Goal: Transaction & Acquisition: Purchase product/service

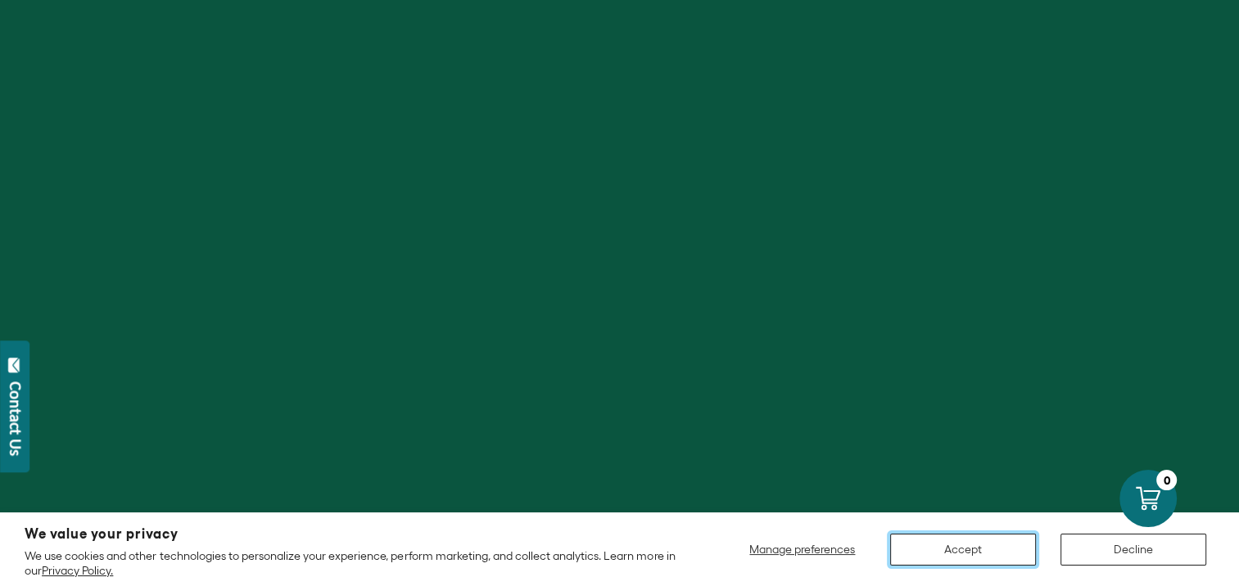
click at [972, 551] on button "Accept" at bounding box center [963, 550] width 146 height 32
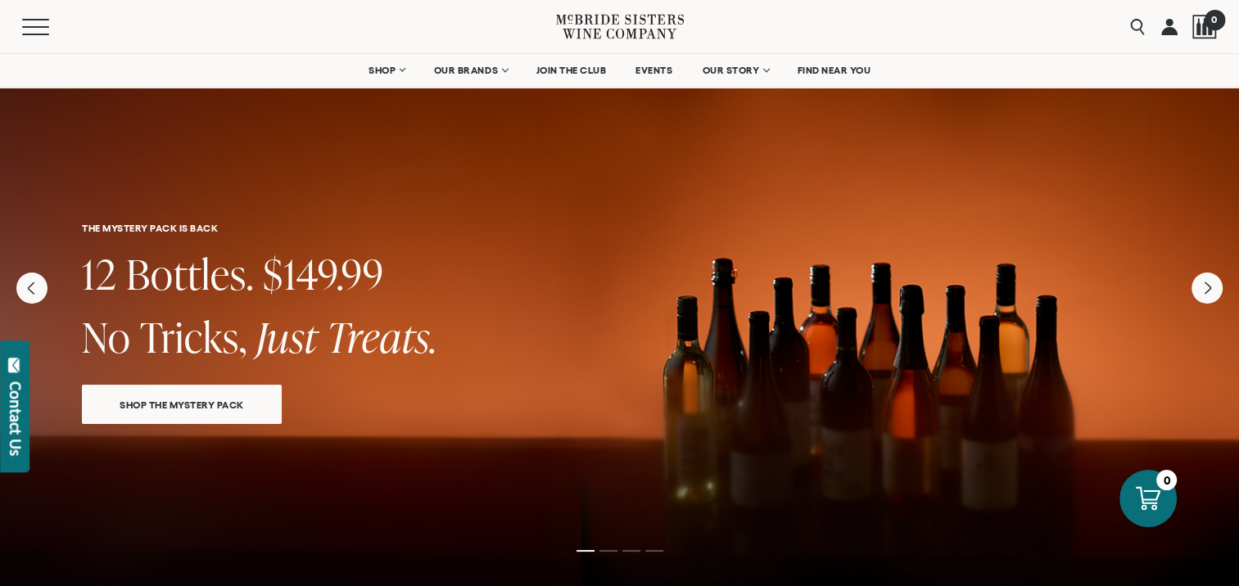
click at [1201, 29] on div at bounding box center [1204, 27] width 25 height 25
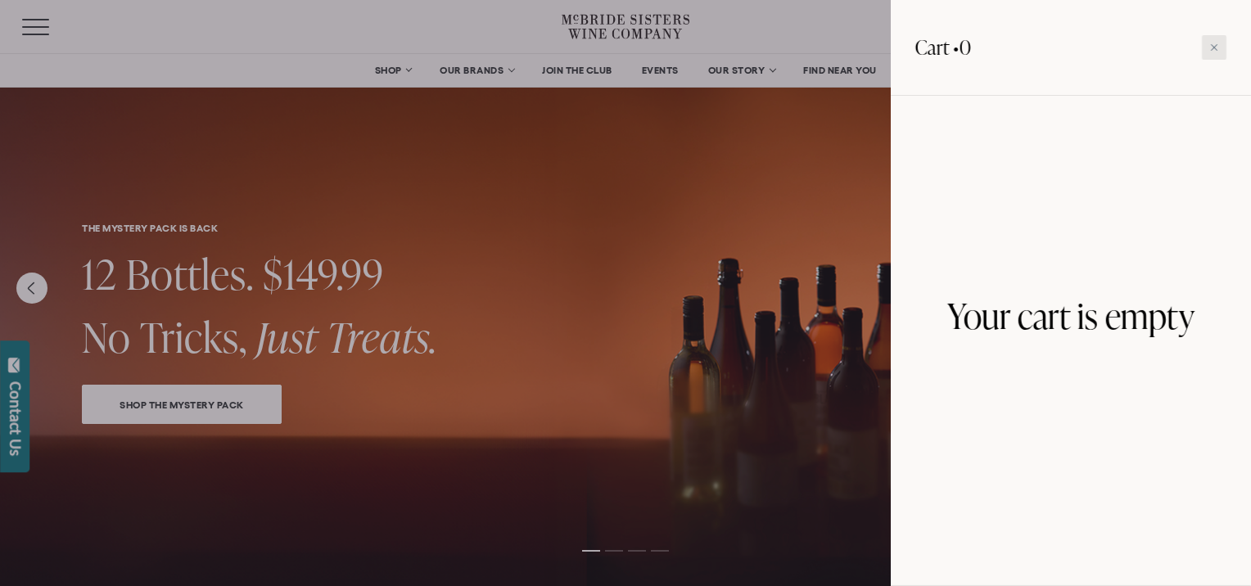
click at [1215, 42] on div at bounding box center [1214, 47] width 25 height 25
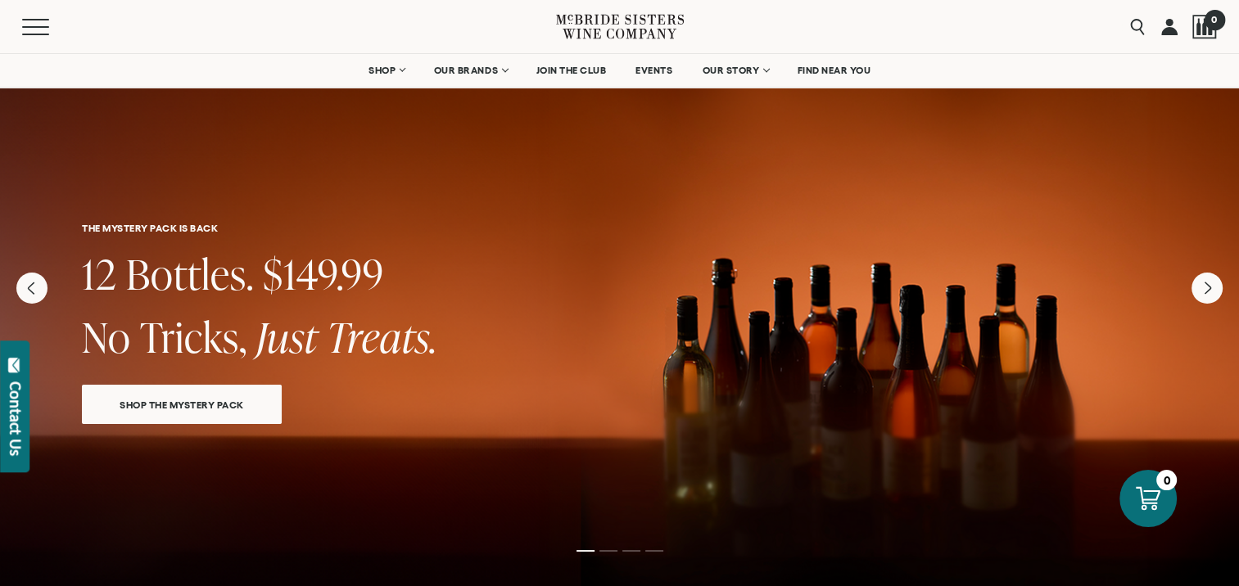
click at [1202, 33] on div at bounding box center [1204, 27] width 25 height 25
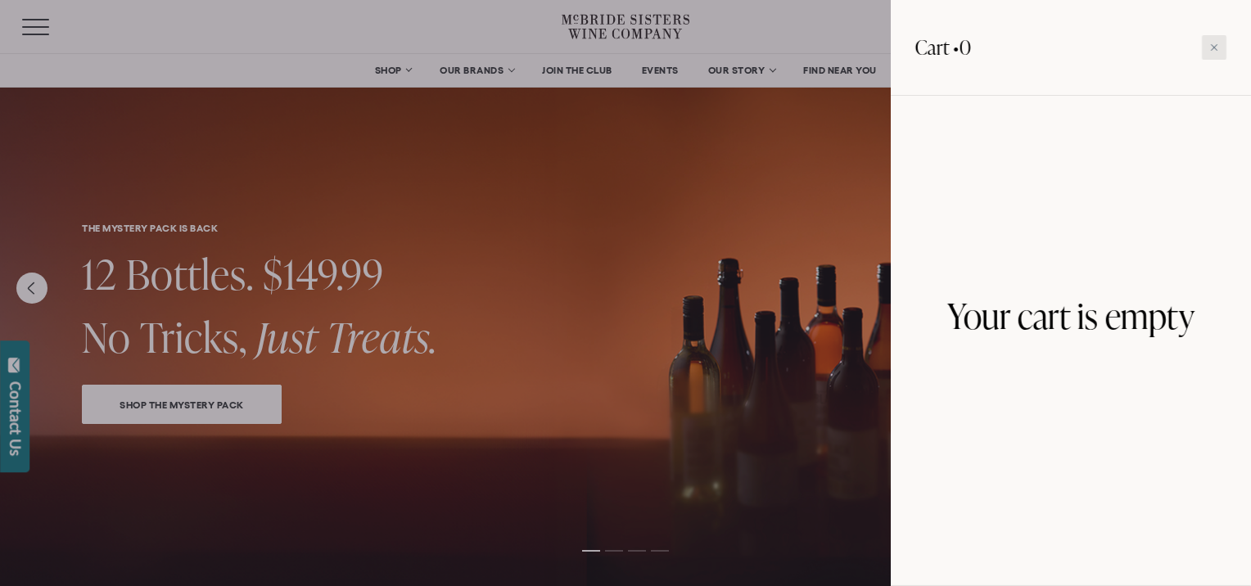
click at [1215, 53] on div at bounding box center [1214, 47] width 25 height 25
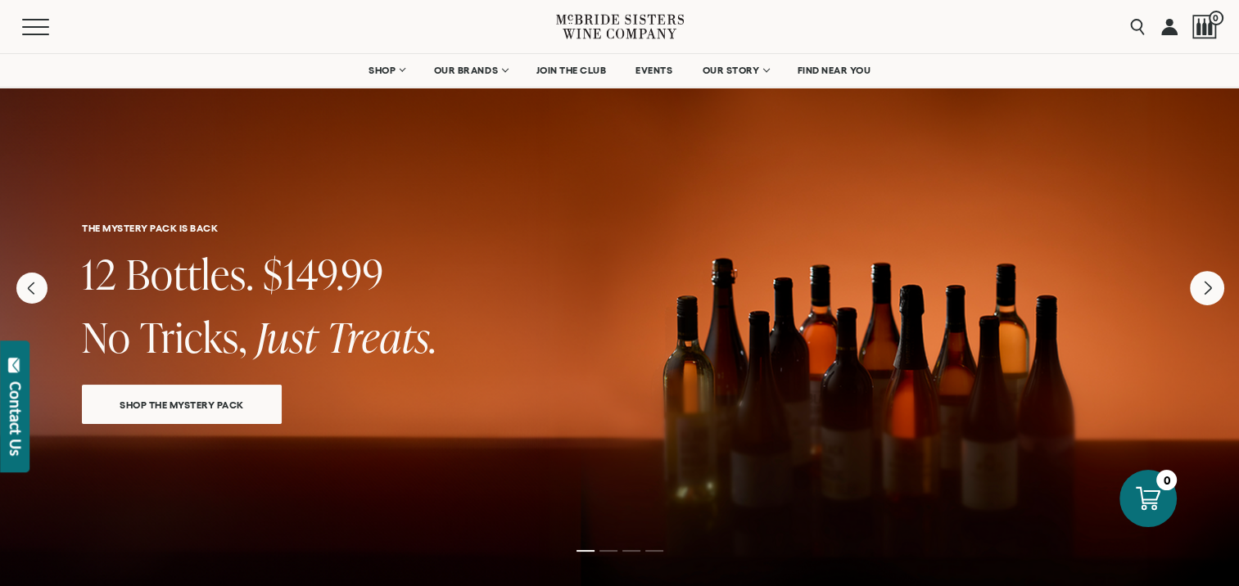
click at [1217, 294] on icon "Next" at bounding box center [1207, 288] width 34 height 34
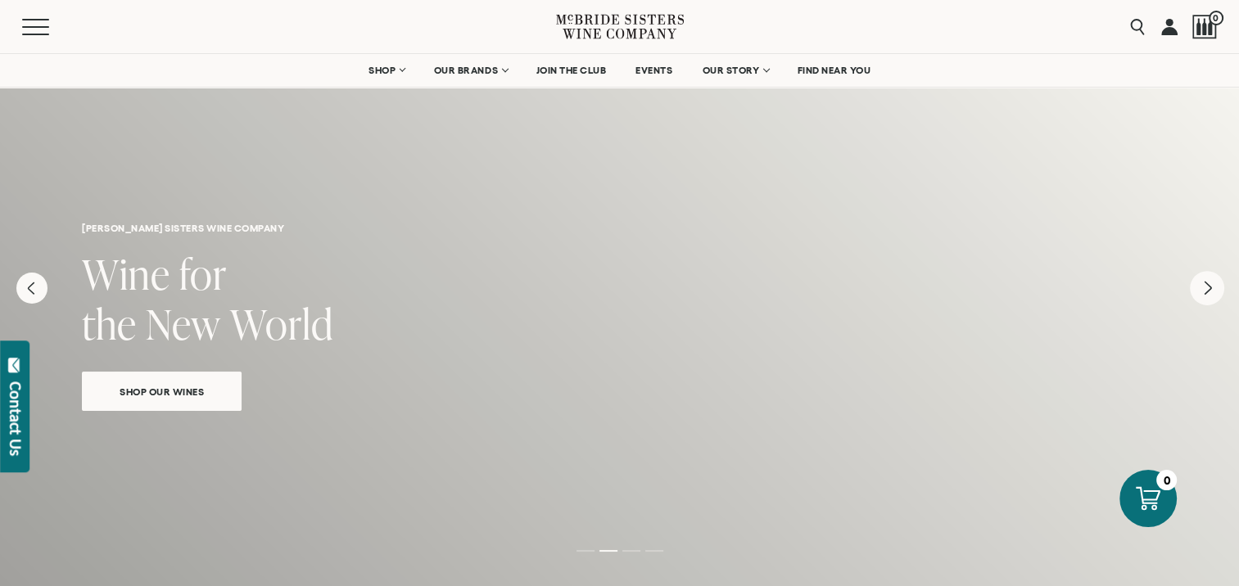
click at [1215, 294] on icon "Next" at bounding box center [1207, 288] width 34 height 34
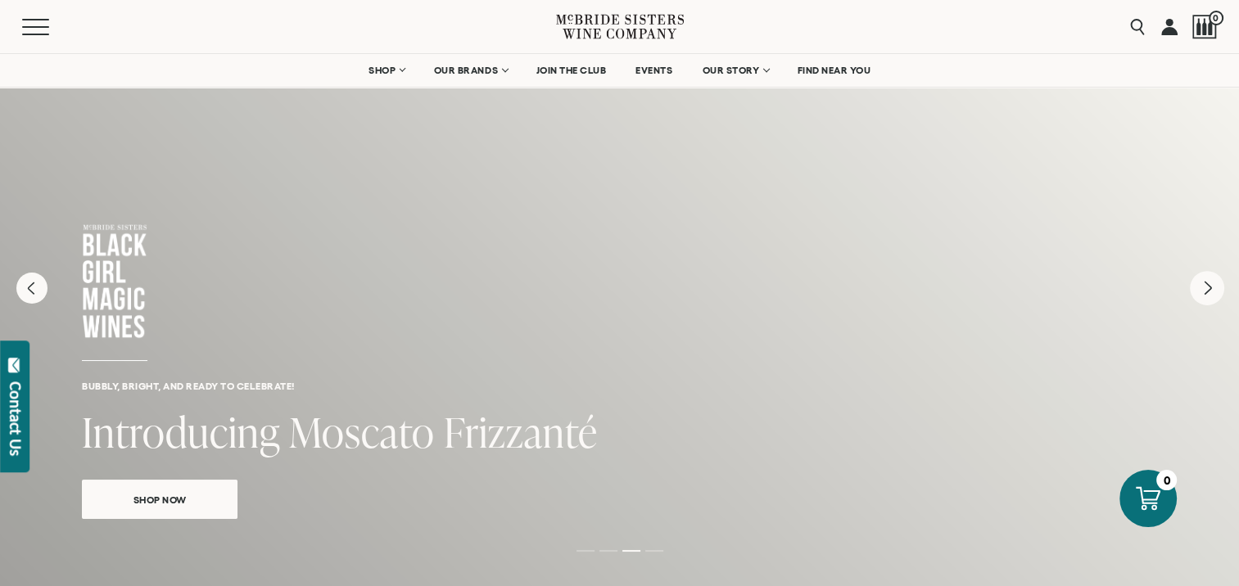
click at [1215, 294] on icon "Next" at bounding box center [1207, 288] width 34 height 34
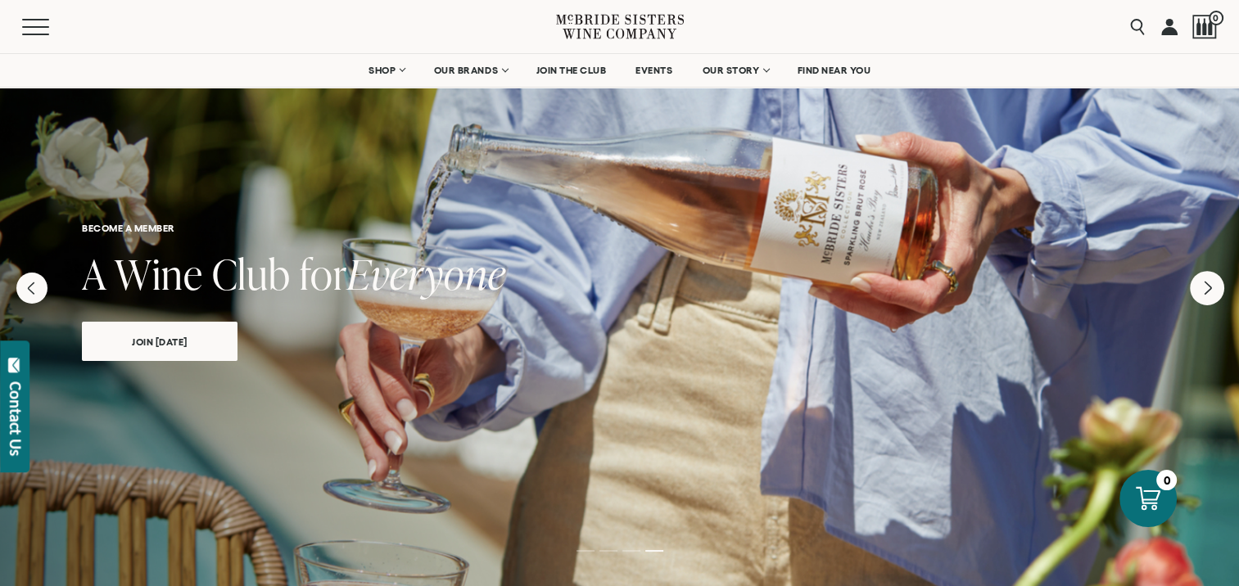
click at [1215, 293] on icon "Next" at bounding box center [1207, 288] width 34 height 34
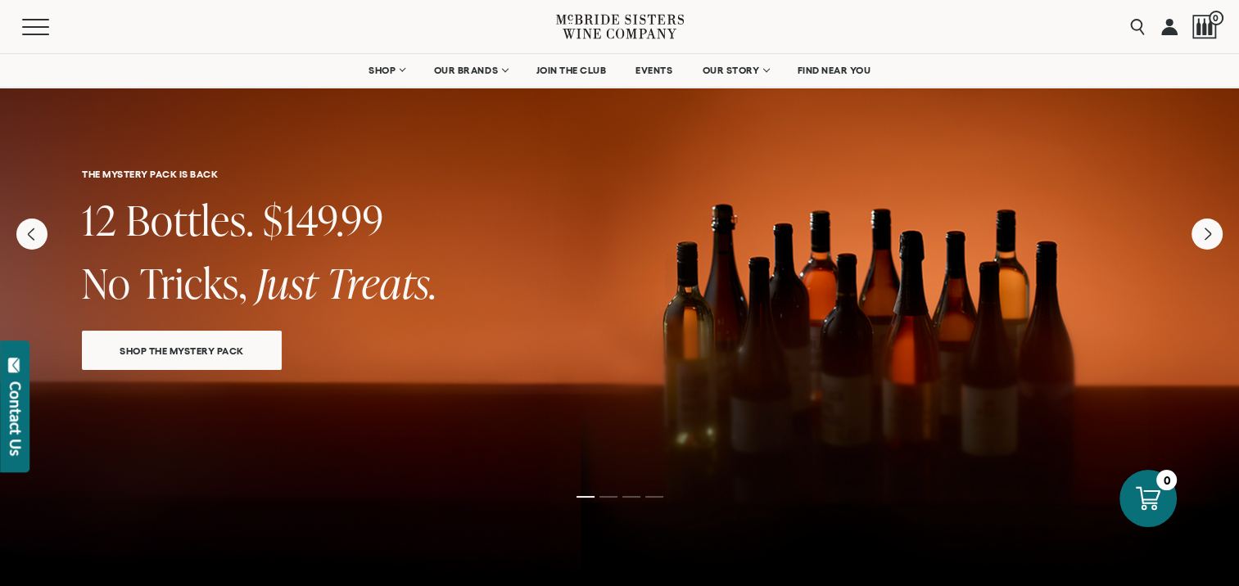
scroll to position [82, 0]
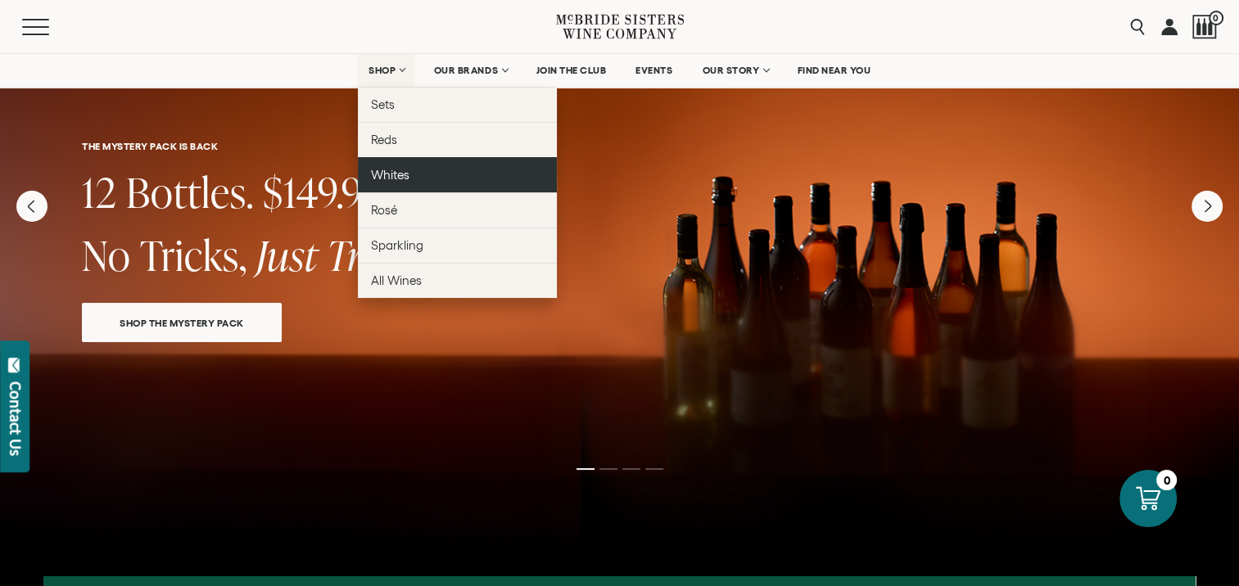
click at [387, 183] on link "Whites" at bounding box center [457, 174] width 199 height 35
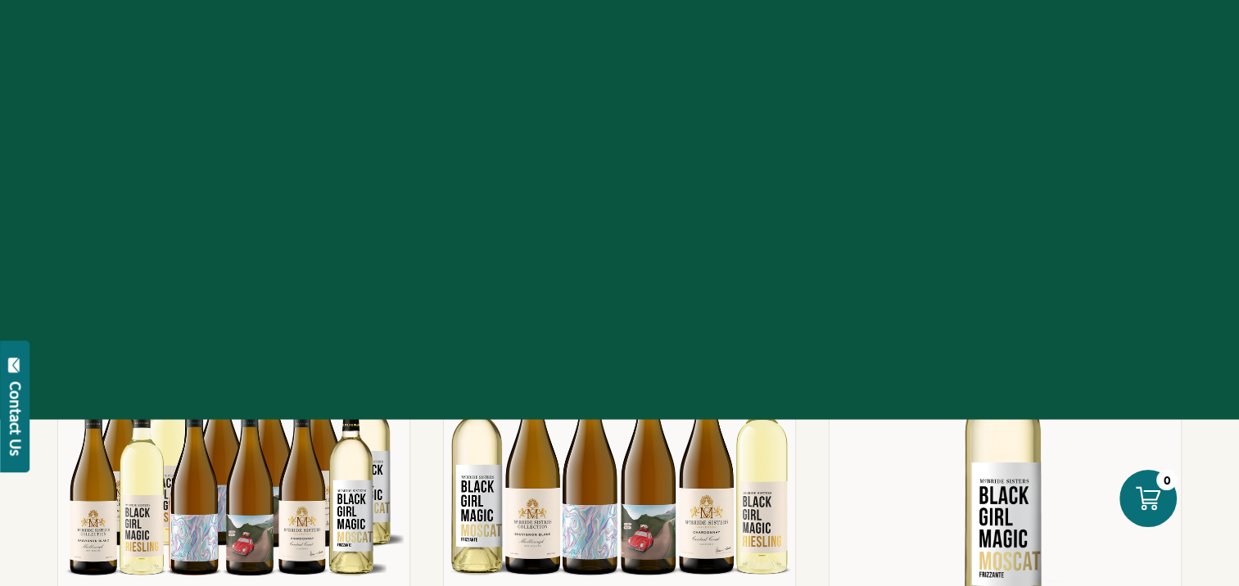
click at [7, 422] on div "Contact Us" at bounding box center [15, 419] width 16 height 75
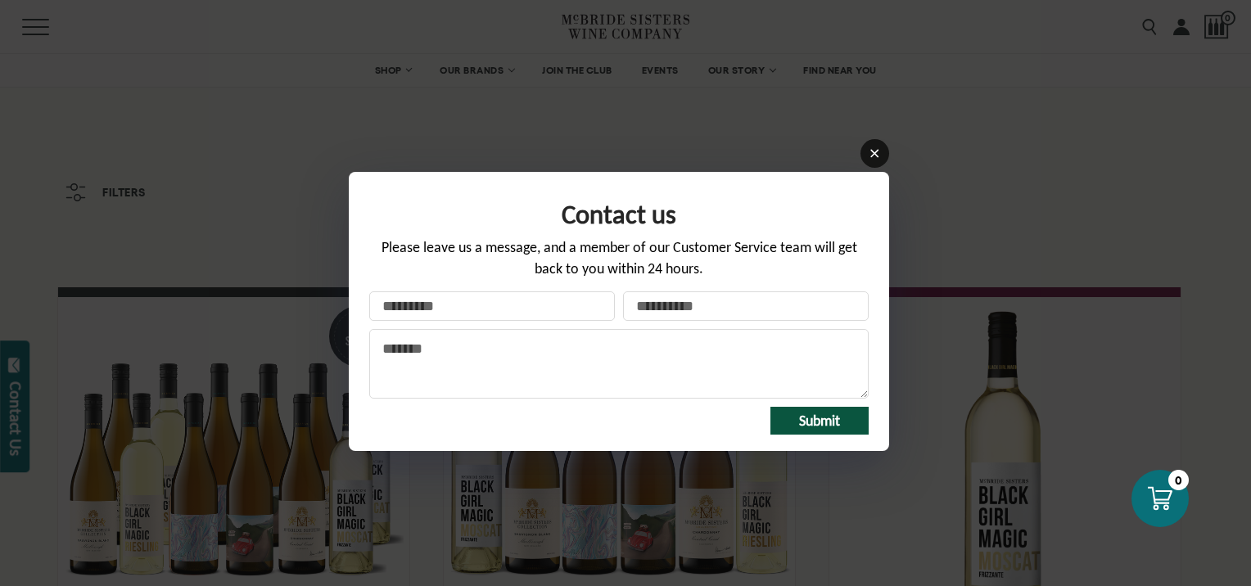
click at [874, 155] on icon at bounding box center [875, 153] width 12 height 12
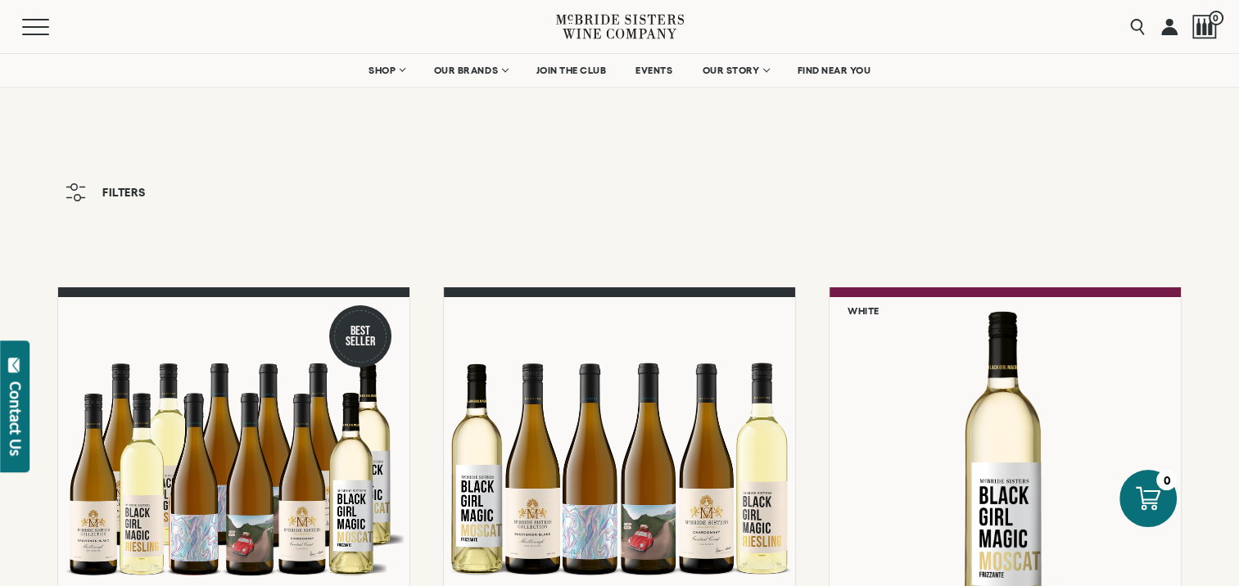
click at [79, 193] on icon "button" at bounding box center [75, 192] width 20 height 18
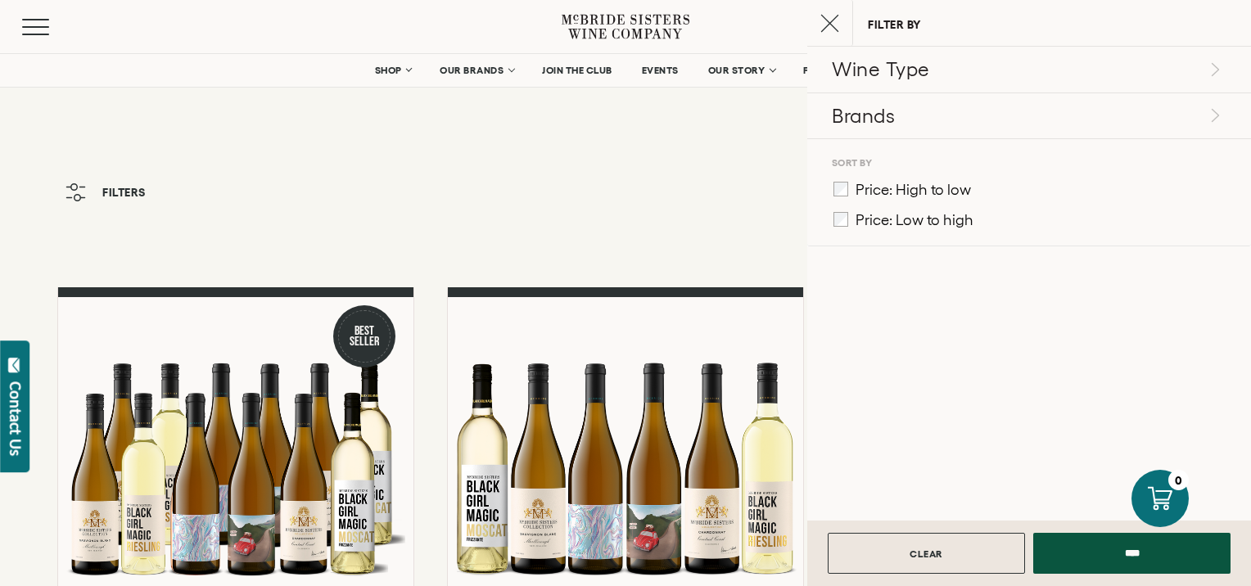
click at [79, 193] on icon "button" at bounding box center [75, 192] width 20 height 18
click at [33, 26] on span "Mobile Menu Trigger" at bounding box center [39, 27] width 34 height 2
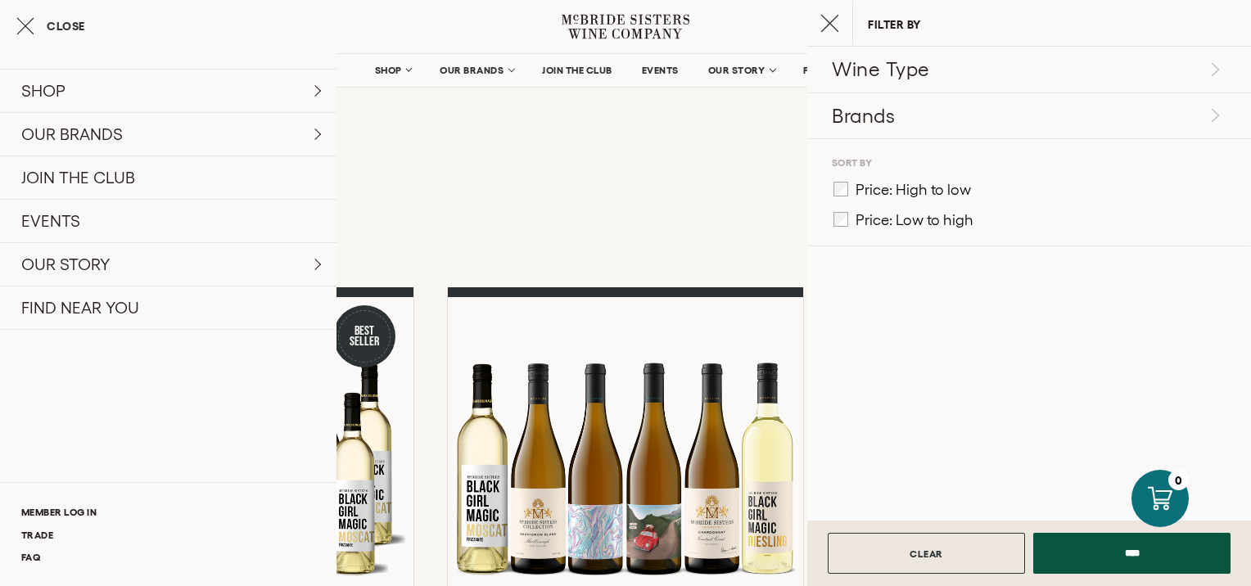
click at [33, 26] on icon "Close cart" at bounding box center [25, 26] width 18 height 20
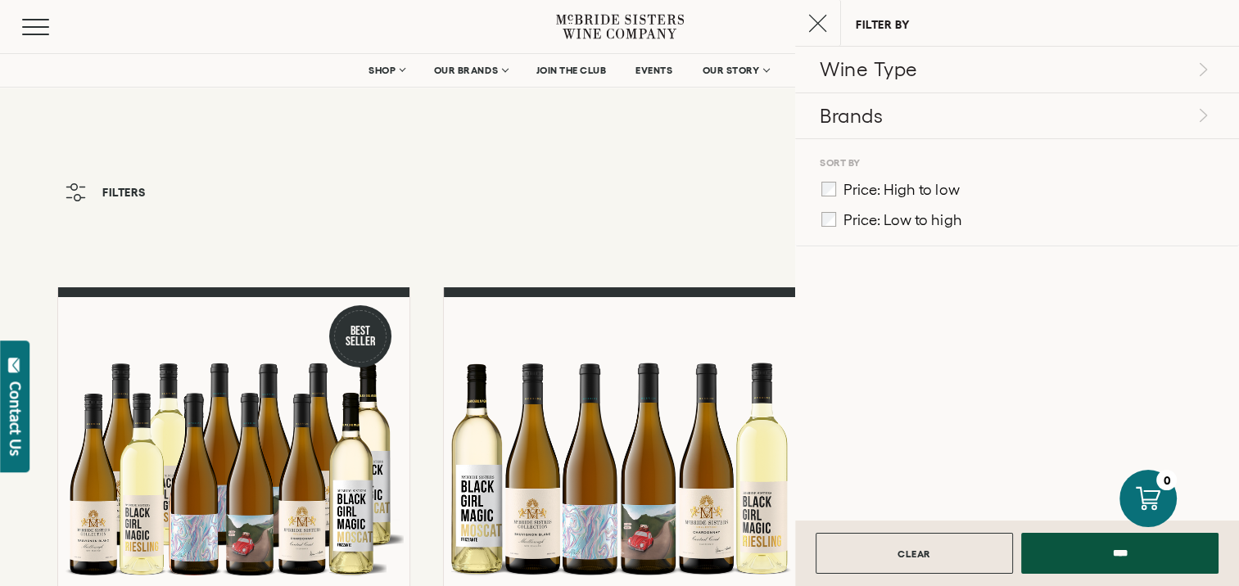
click at [815, 21] on line "Close cart" at bounding box center [818, 23] width 16 height 16
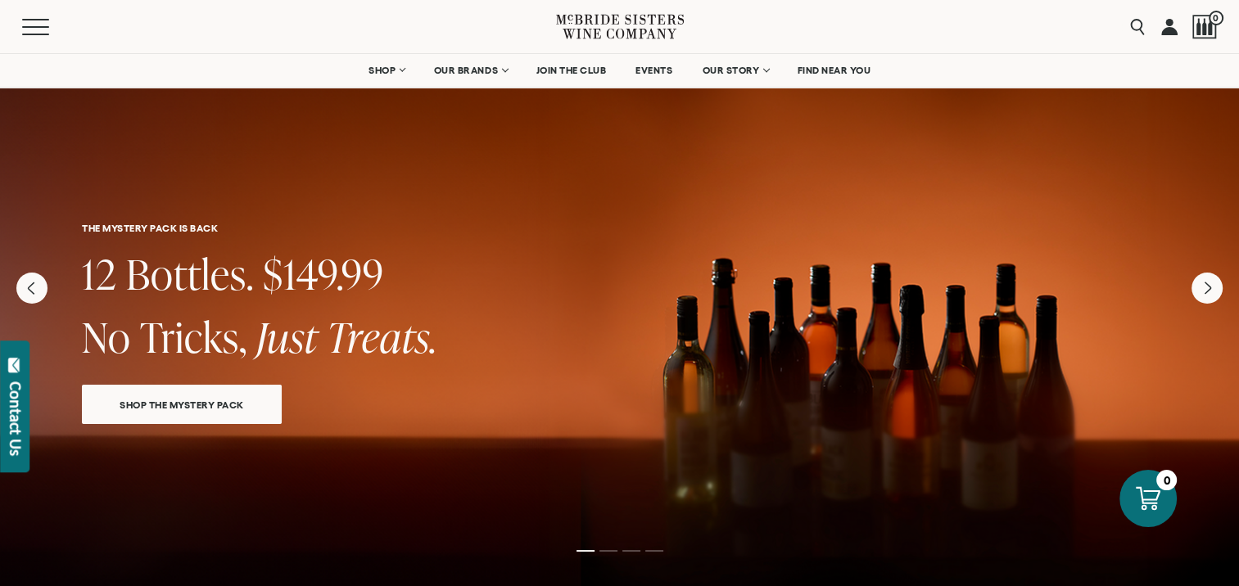
scroll to position [82, 0]
